Goal: Check status: Check status

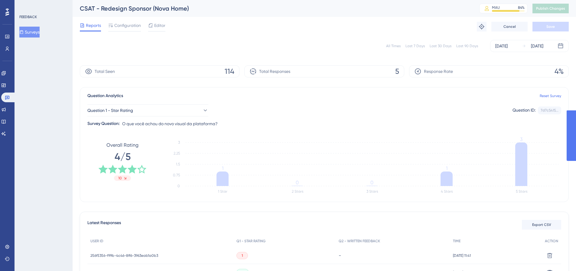
click at [501, 48] on div "[DATE]" at bounding box center [502, 45] width 12 height 7
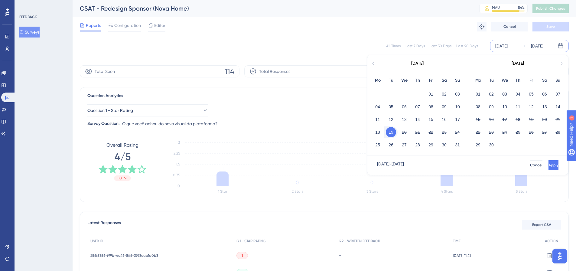
click at [391, 134] on button "19" at bounding box center [391, 132] width 10 height 10
click at [551, 165] on button "Apply" at bounding box center [554, 165] width 10 height 10
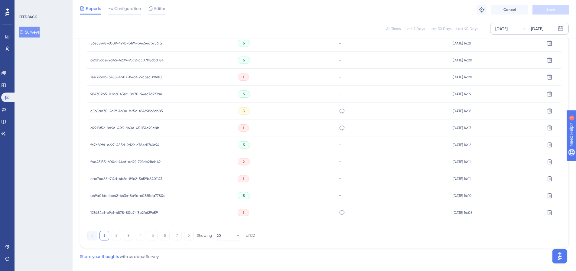
scroll to position [363, 0]
click at [117, 237] on button "2" at bounding box center [117, 235] width 10 height 10
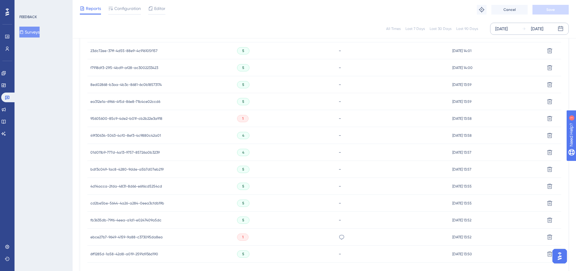
scroll to position [333, 0]
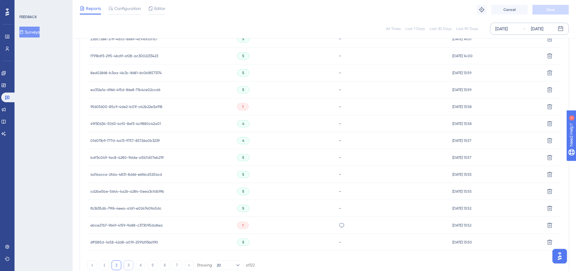
click at [126, 264] on button "3" at bounding box center [129, 266] width 10 height 10
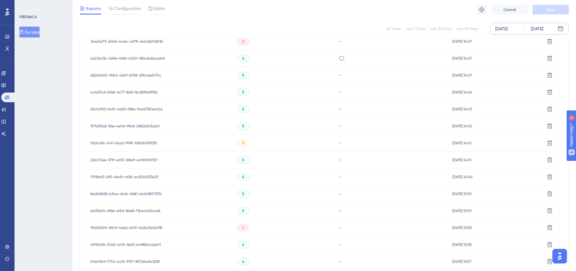
scroll to position [91, 0]
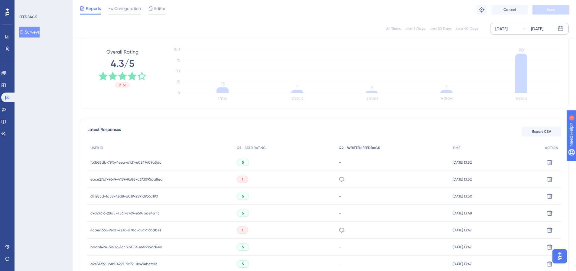
click at [341, 145] on div "Q2 - WRITTEN FEEDBACK" at bounding box center [393, 148] width 114 height 12
click at [343, 146] on span "Q2 - WRITTEN FEEDBACK" at bounding box center [359, 148] width 41 height 5
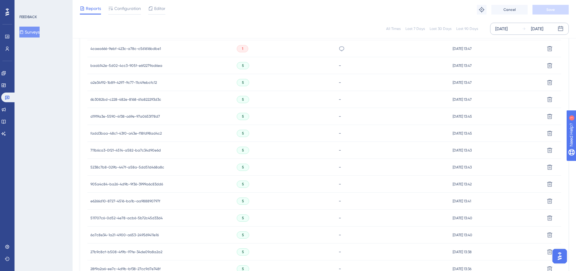
scroll to position [371, 0]
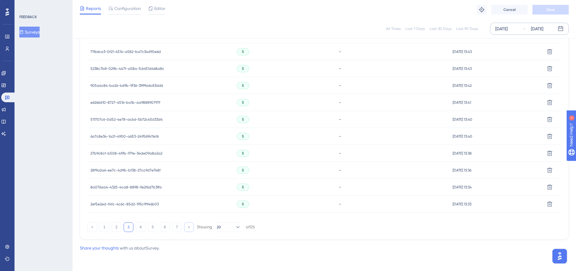
click at [188, 228] on icon at bounding box center [189, 227] width 4 height 4
click at [153, 228] on button "5" at bounding box center [153, 227] width 10 height 10
click at [169, 227] on button "6" at bounding box center [165, 227] width 10 height 10
click at [176, 227] on button "7" at bounding box center [177, 227] width 10 height 10
click at [102, 227] on button "1" at bounding box center [105, 227] width 10 height 10
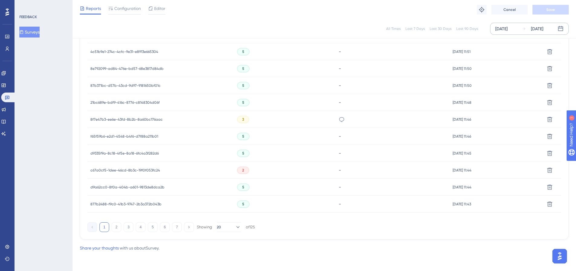
click at [102, 227] on button "1" at bounding box center [105, 227] width 10 height 10
click at [120, 230] on button "2" at bounding box center [117, 227] width 10 height 10
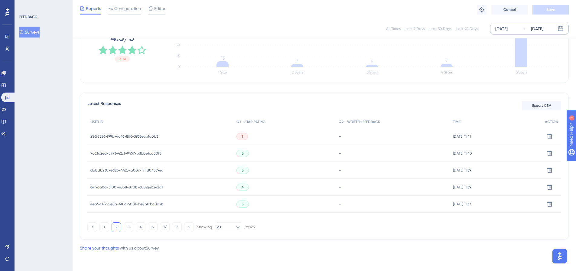
scroll to position [117, 0]
click at [127, 230] on button "3" at bounding box center [129, 227] width 10 height 10
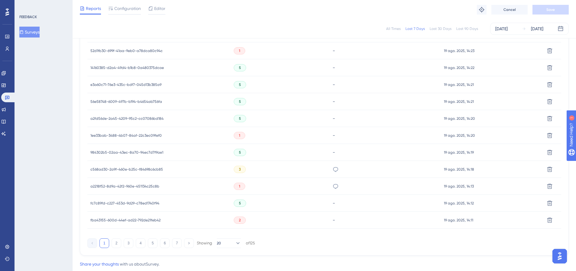
scroll to position [371, 0]
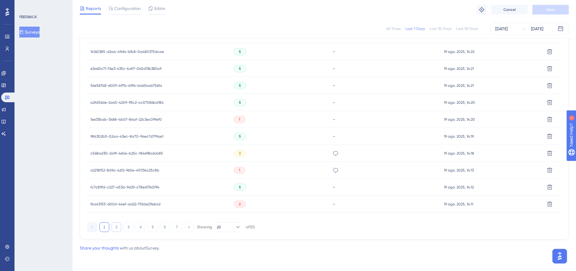
click at [114, 228] on button "2" at bounding box center [117, 227] width 10 height 10
click at [129, 228] on button "3" at bounding box center [129, 227] width 10 height 10
click at [139, 228] on button "4" at bounding box center [141, 227] width 10 height 10
click at [149, 230] on button "5" at bounding box center [153, 227] width 10 height 10
click at [166, 230] on button "6" at bounding box center [165, 227] width 10 height 10
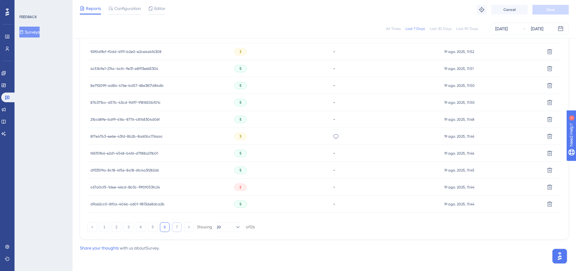
click at [179, 229] on button "7" at bounding box center [177, 227] width 10 height 10
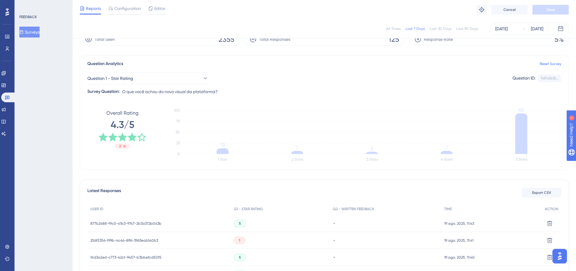
scroll to position [0, 0]
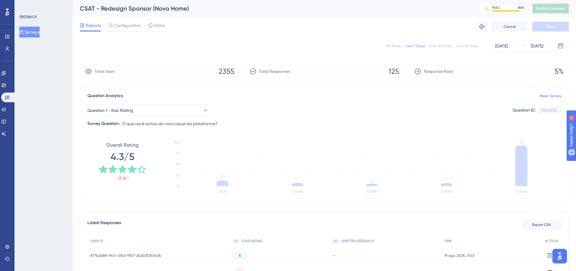
click at [399, 50] on div "All Times Last 7 Days Last 30 Days Last 90 Days [DATE] [DATE]" at bounding box center [324, 46] width 489 height 12
click at [398, 48] on div "All Times" at bounding box center [393, 46] width 15 height 5
click at [121, 29] on span "Configuration" at bounding box center [127, 25] width 27 height 7
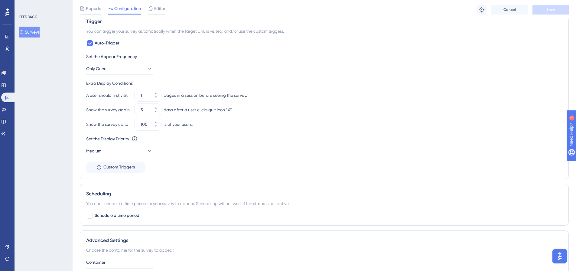
scroll to position [178, 0]
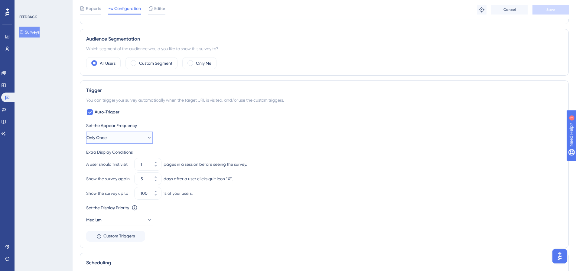
click at [144, 141] on button "Only Once" at bounding box center [119, 138] width 67 height 12
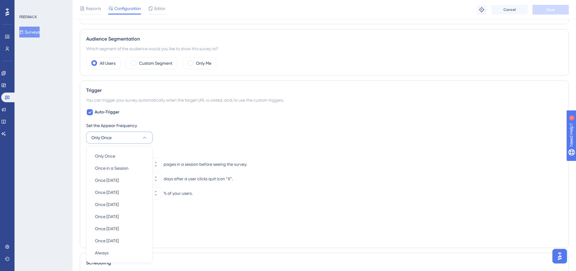
scroll to position [243, 0]
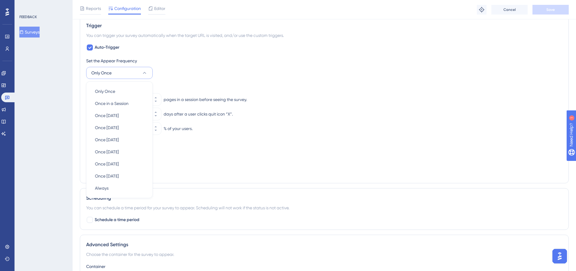
click at [329, 156] on div "Set the Display Priority This option will set the display priority between auto…" at bounding box center [324, 151] width 477 height 22
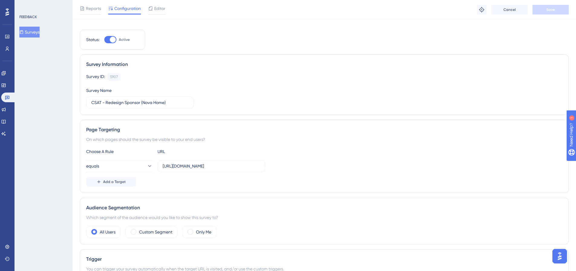
scroll to position [0, 0]
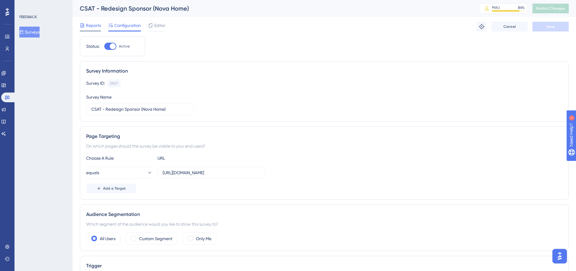
click at [95, 25] on span "Reports" at bounding box center [93, 25] width 15 height 7
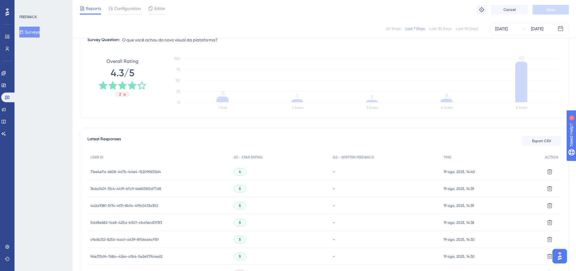
scroll to position [68, 0]
